Goal: Task Accomplishment & Management: Use online tool/utility

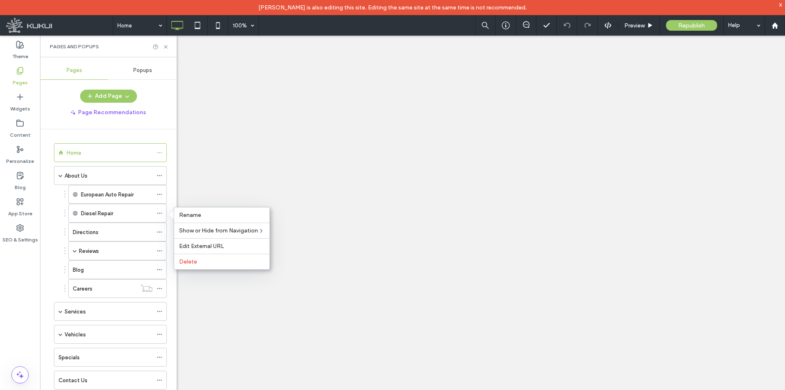
click at [221, 246] on span "Edit External URL" at bounding box center [201, 246] width 45 height 7
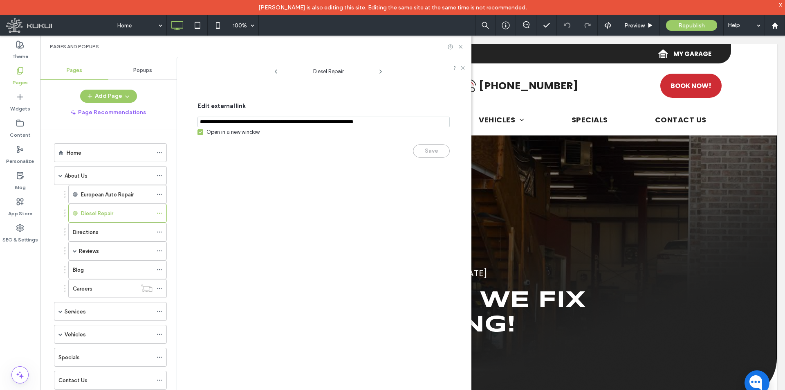
click at [229, 131] on div "Open in a new window" at bounding box center [233, 132] width 53 height 8
click at [435, 152] on button "Save" at bounding box center [431, 150] width 37 height 13
drag, startPoint x: 463, startPoint y: 46, endPoint x: 422, endPoint y: 11, distance: 53.1
click at [463, 46] on icon at bounding box center [461, 47] width 6 height 6
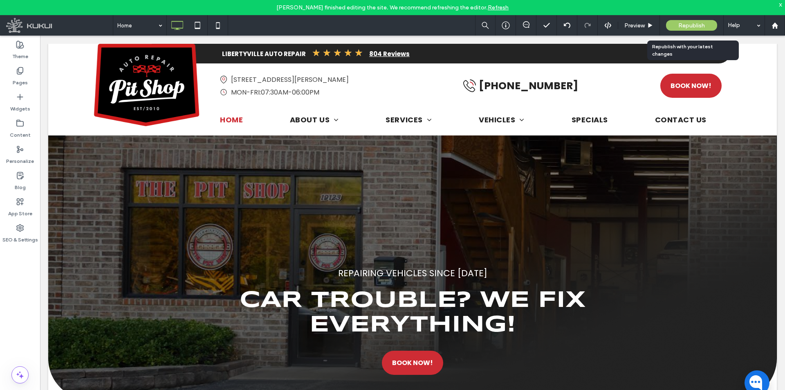
click at [691, 23] on span "Republish" at bounding box center [692, 25] width 27 height 7
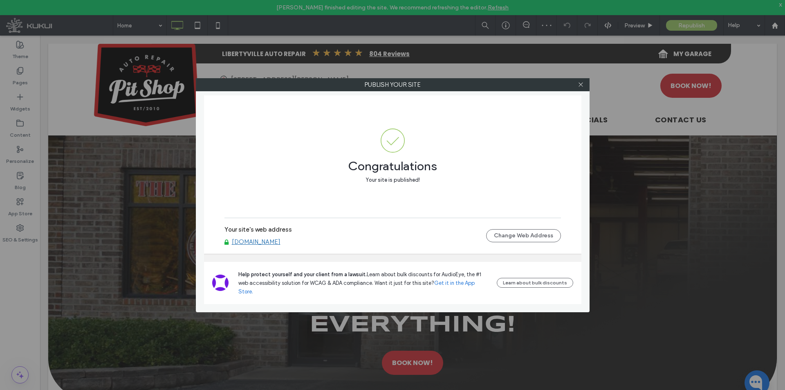
click at [281, 245] on link "[DOMAIN_NAME]" at bounding box center [256, 241] width 49 height 7
click at [576, 87] on div at bounding box center [581, 85] width 12 height 12
click at [578, 86] on icon at bounding box center [581, 84] width 6 height 6
